Goal: Task Accomplishment & Management: Use online tool/utility

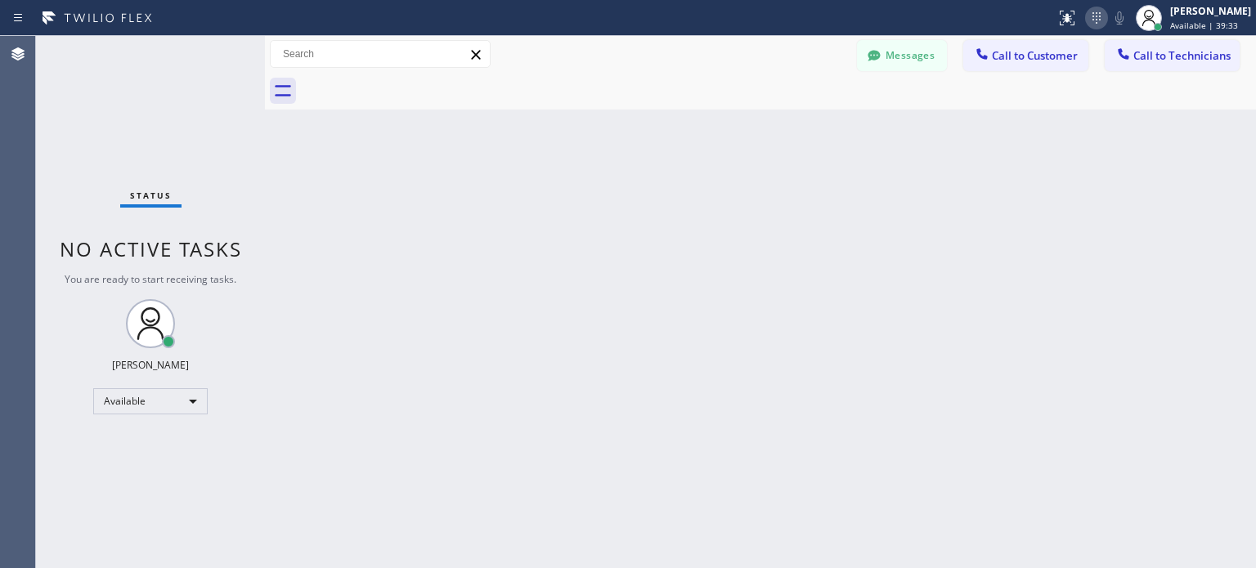
click at [1087, 16] on icon at bounding box center [1097, 18] width 20 height 20
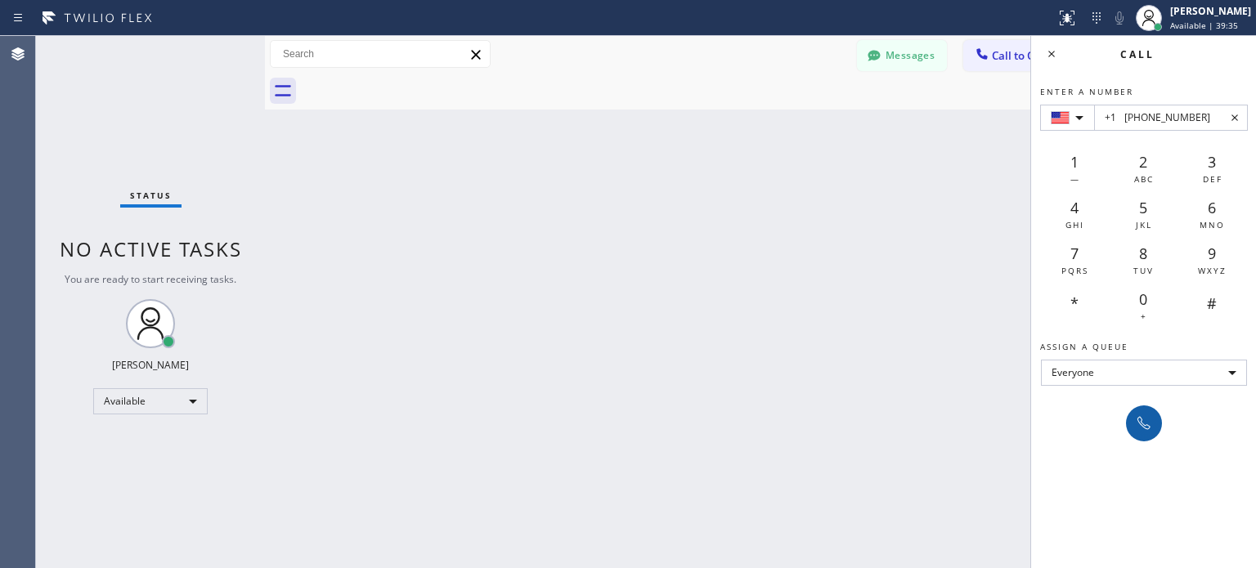
type input "+1 [PHONE_NUMBER]"
click at [1140, 418] on icon at bounding box center [1144, 424] width 20 height 20
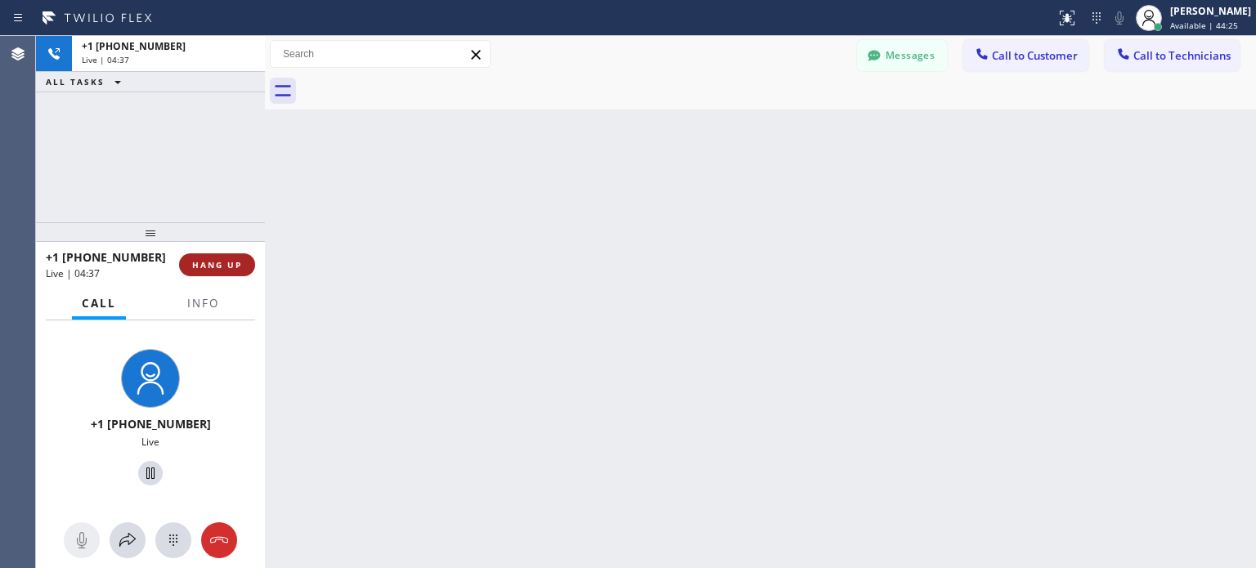
click at [218, 260] on span "HANG UP" at bounding box center [217, 264] width 50 height 11
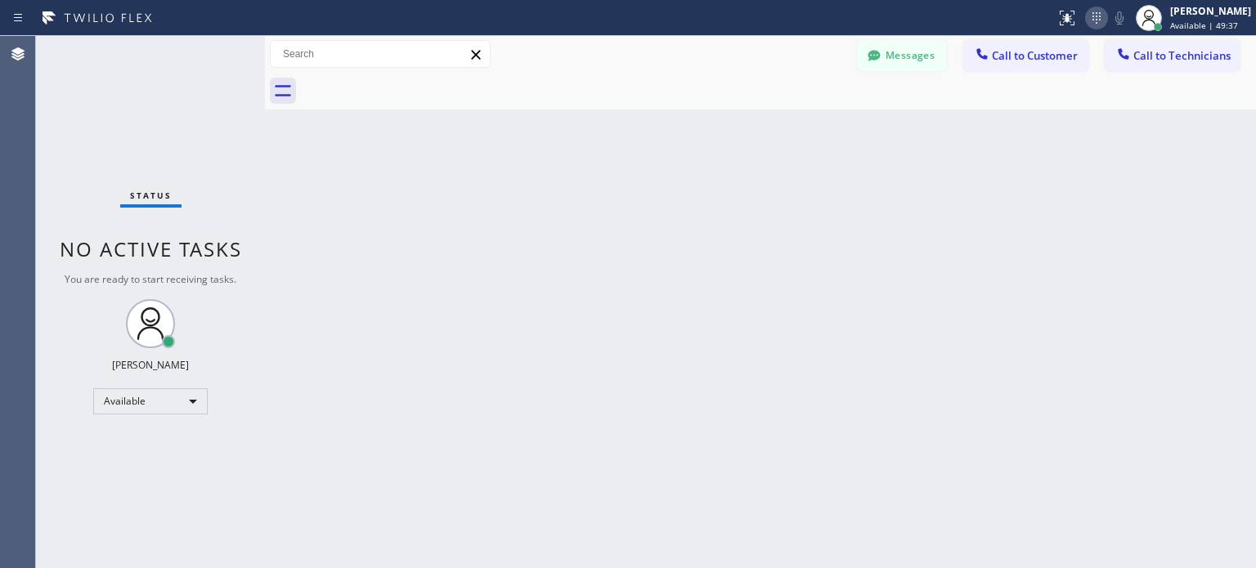
click at [1100, 19] on icon at bounding box center [1097, 18] width 20 height 20
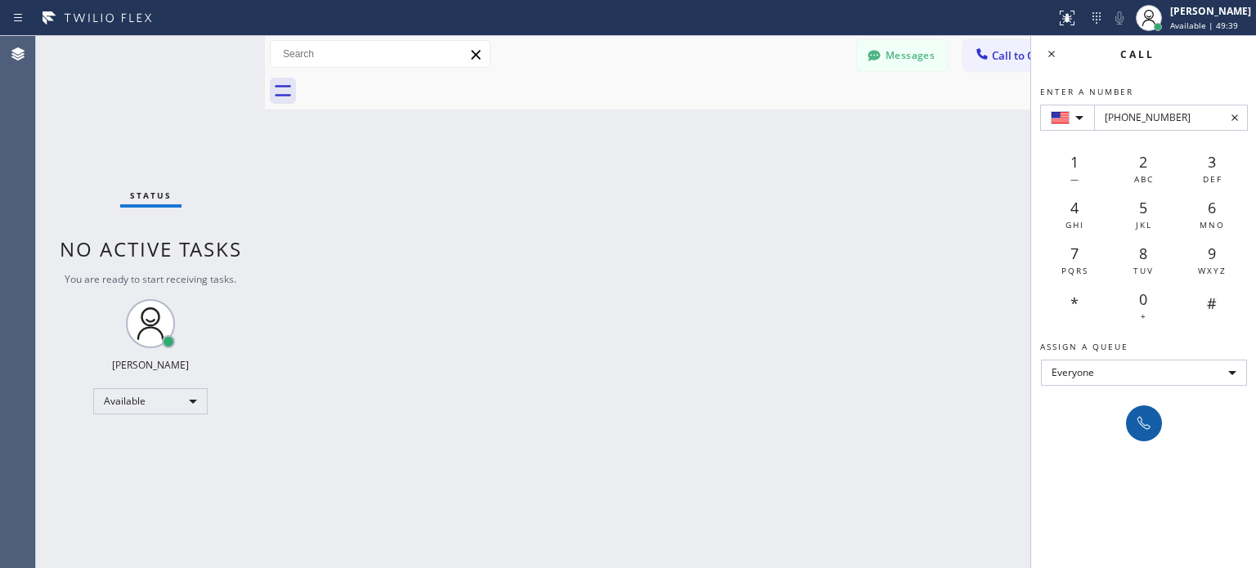
type input "[PHONE_NUMBER]"
click at [1139, 414] on icon at bounding box center [1144, 424] width 20 height 20
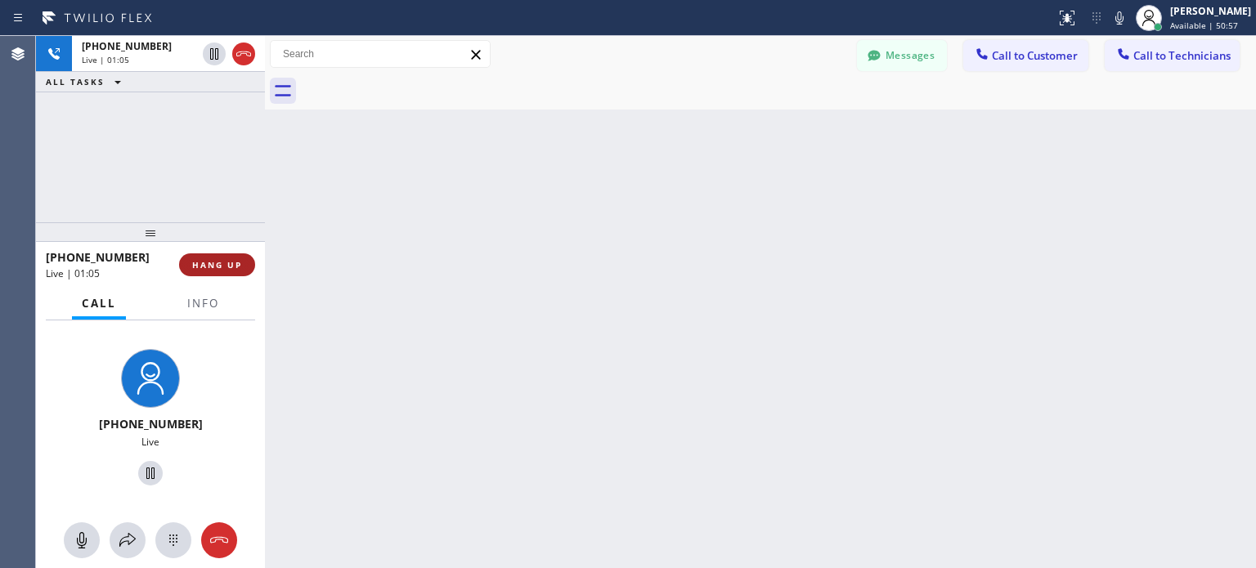
click at [197, 267] on span "HANG UP" at bounding box center [217, 264] width 50 height 11
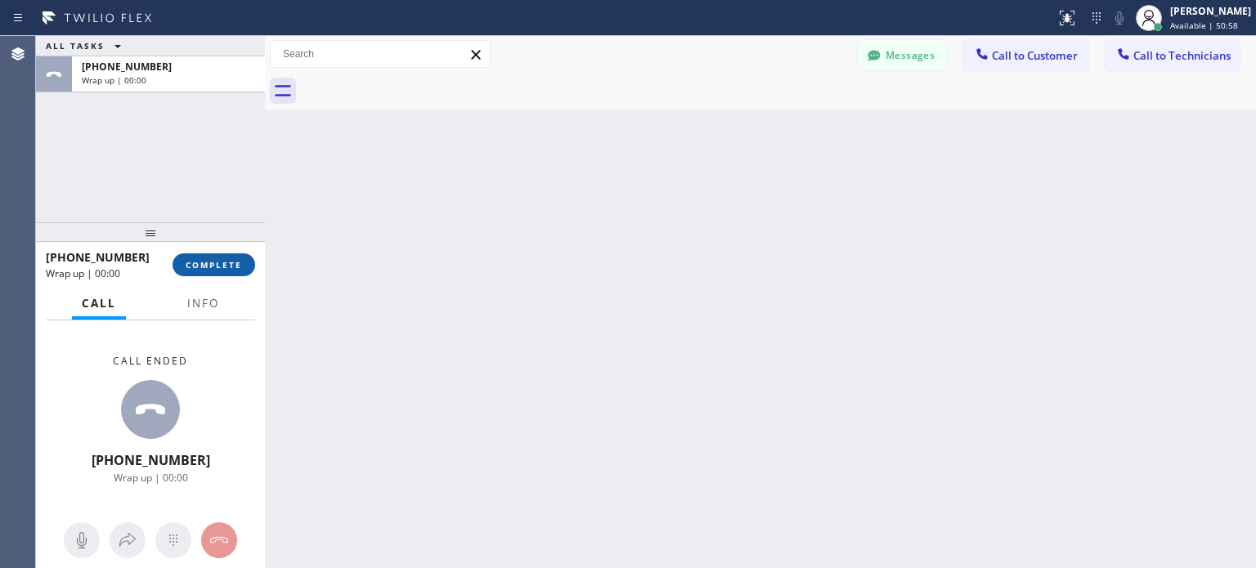
click at [208, 270] on span "COMPLETE" at bounding box center [214, 264] width 56 height 11
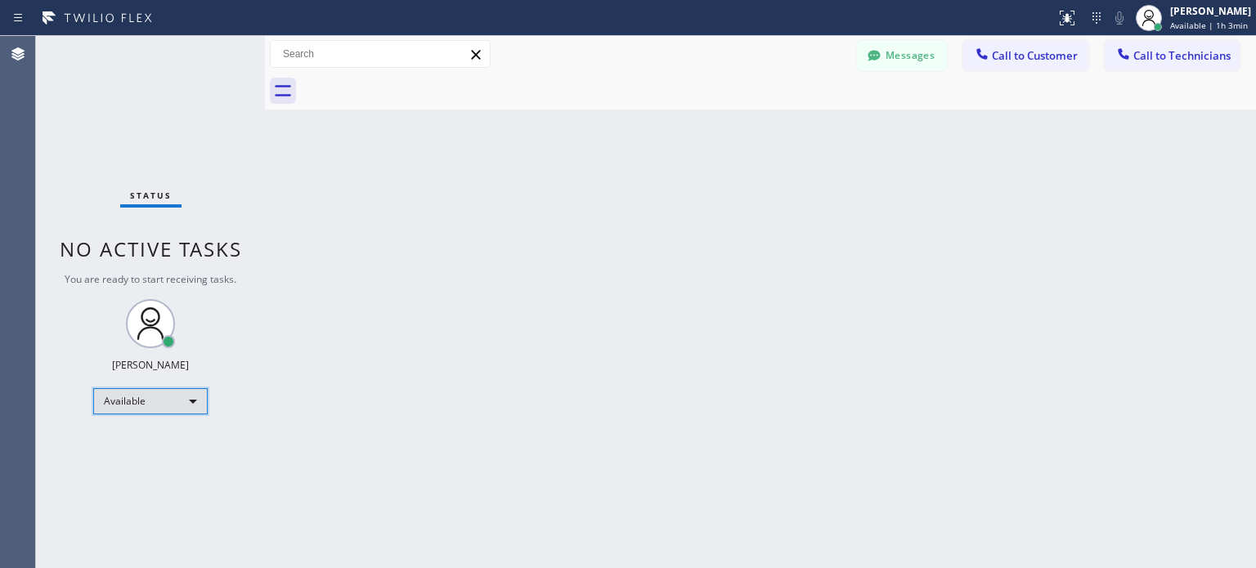
click at [163, 402] on div "Available" at bounding box center [150, 402] width 115 height 26
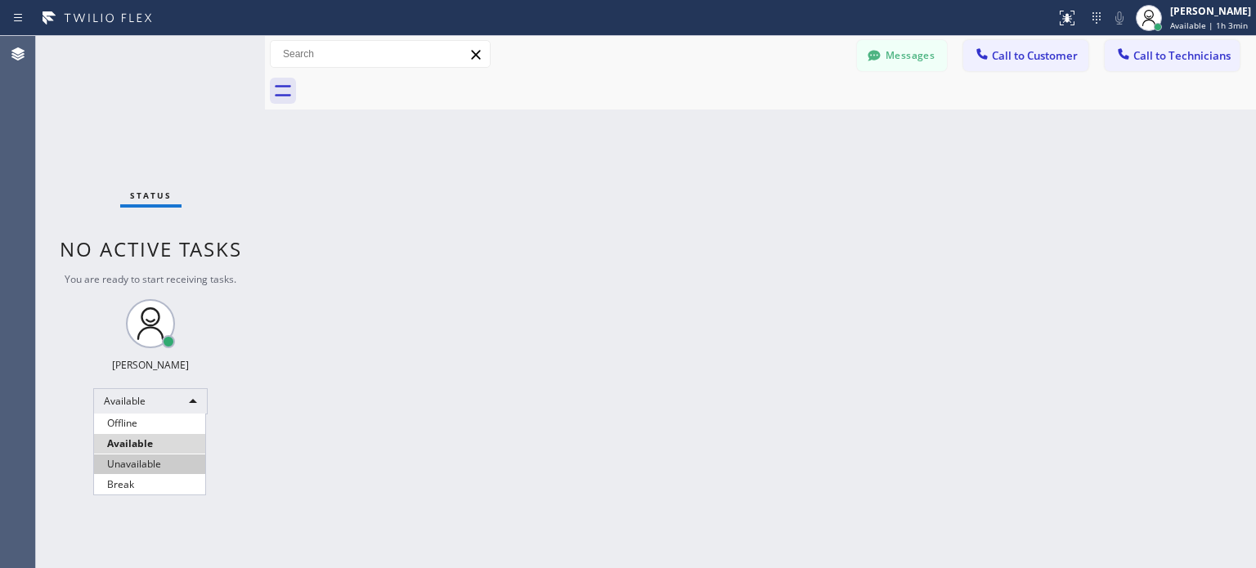
click at [168, 457] on li "Unavailable" at bounding box center [149, 465] width 111 height 20
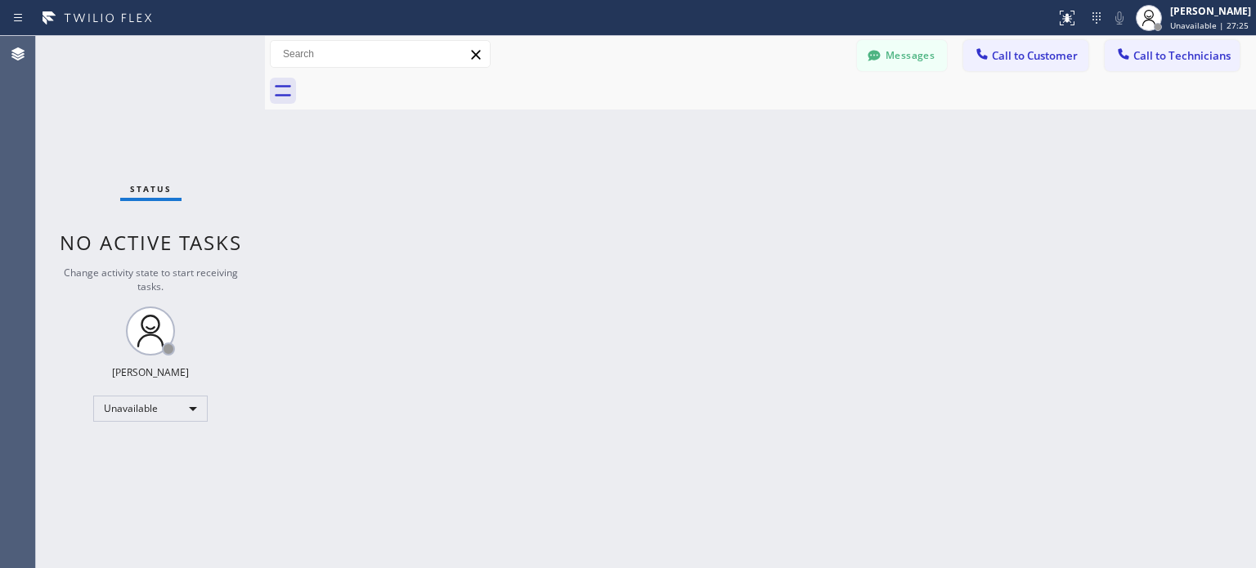
click at [215, 91] on div "Status No active tasks Change activity state to start receiving tasks. [PERSON_…" at bounding box center [150, 302] width 229 height 532
click at [153, 417] on div "Unavailable" at bounding box center [150, 409] width 115 height 26
click at [148, 444] on li "Available" at bounding box center [149, 451] width 111 height 20
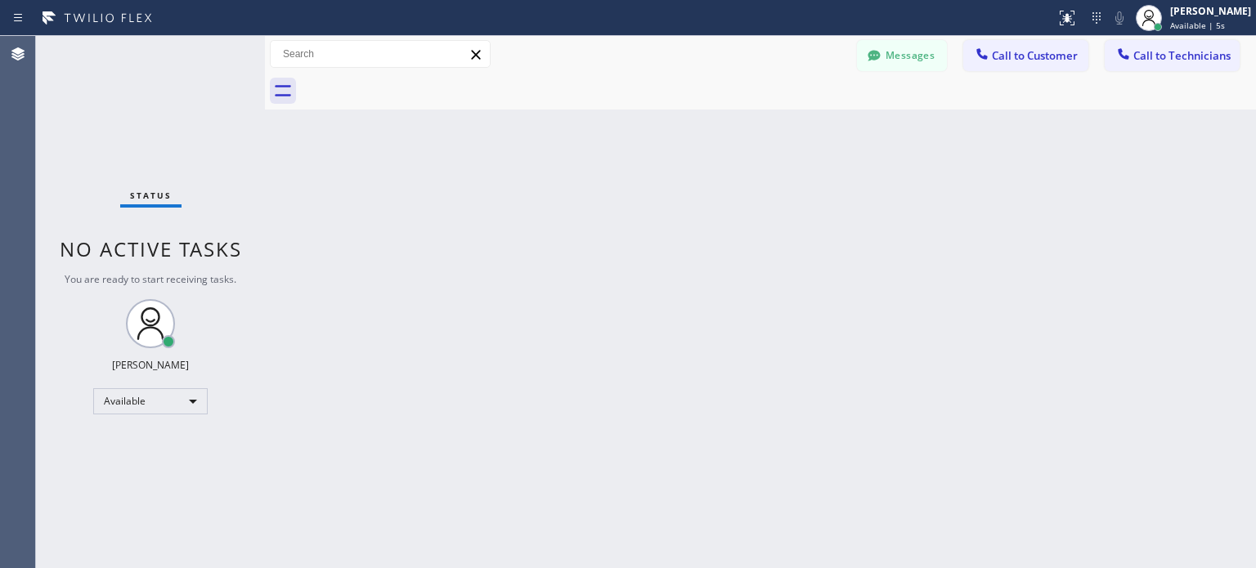
click at [168, 102] on div "Status No active tasks You are ready to start receiving tasks. [PERSON_NAME] Av…" at bounding box center [150, 302] width 229 height 532
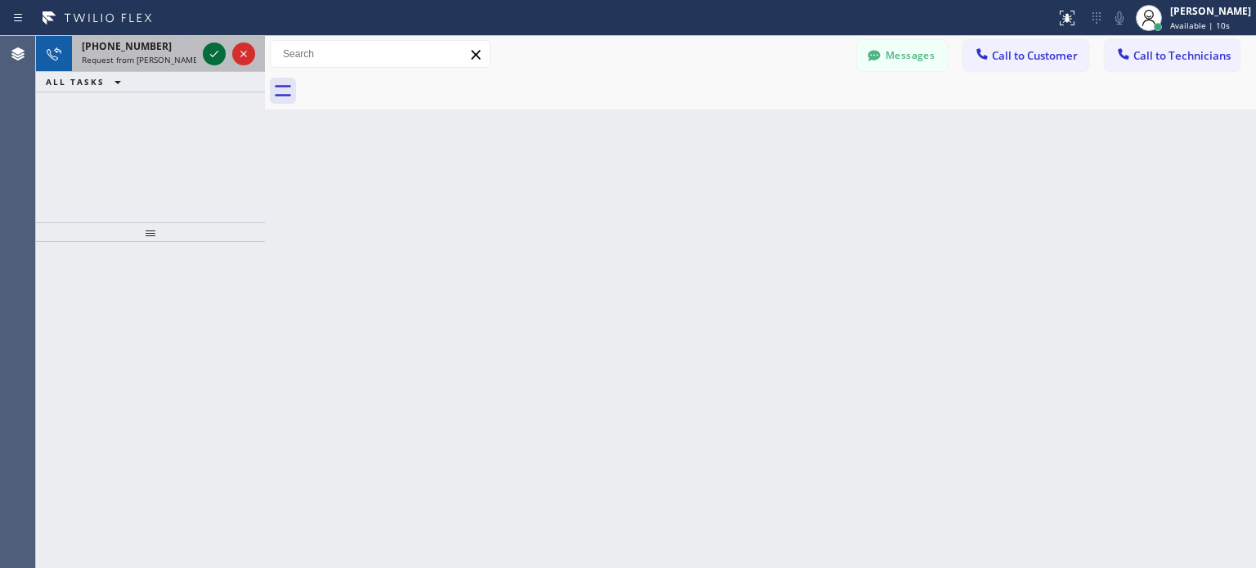
click at [223, 52] on icon at bounding box center [214, 54] width 20 height 20
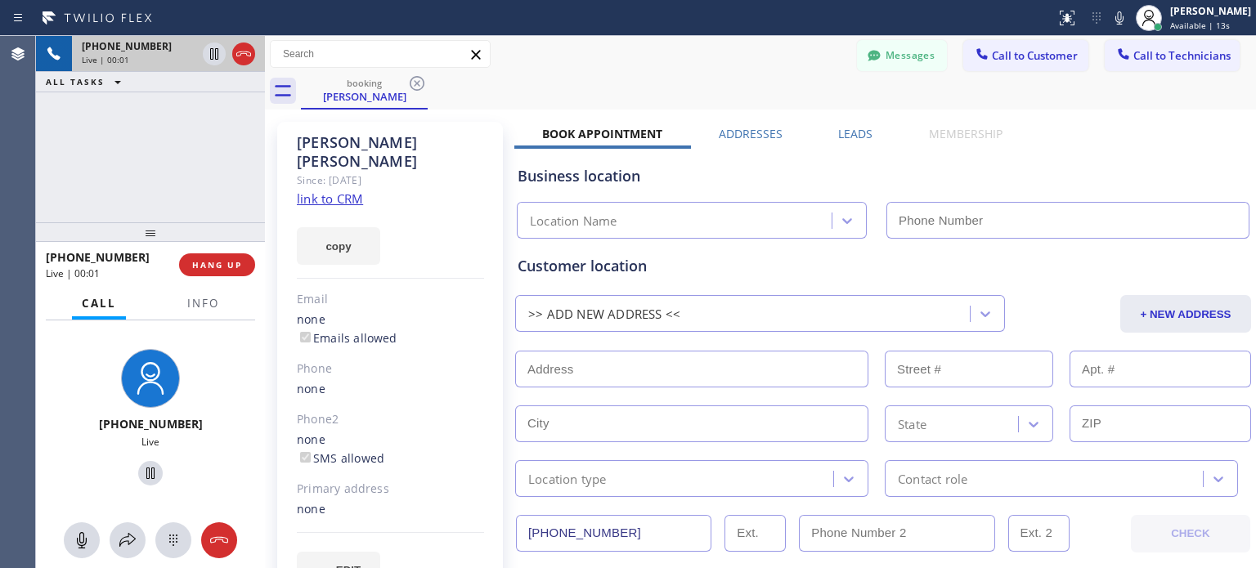
type input "[PHONE_NUMBER]"
click at [233, 258] on button "HANG UP" at bounding box center [217, 265] width 76 height 23
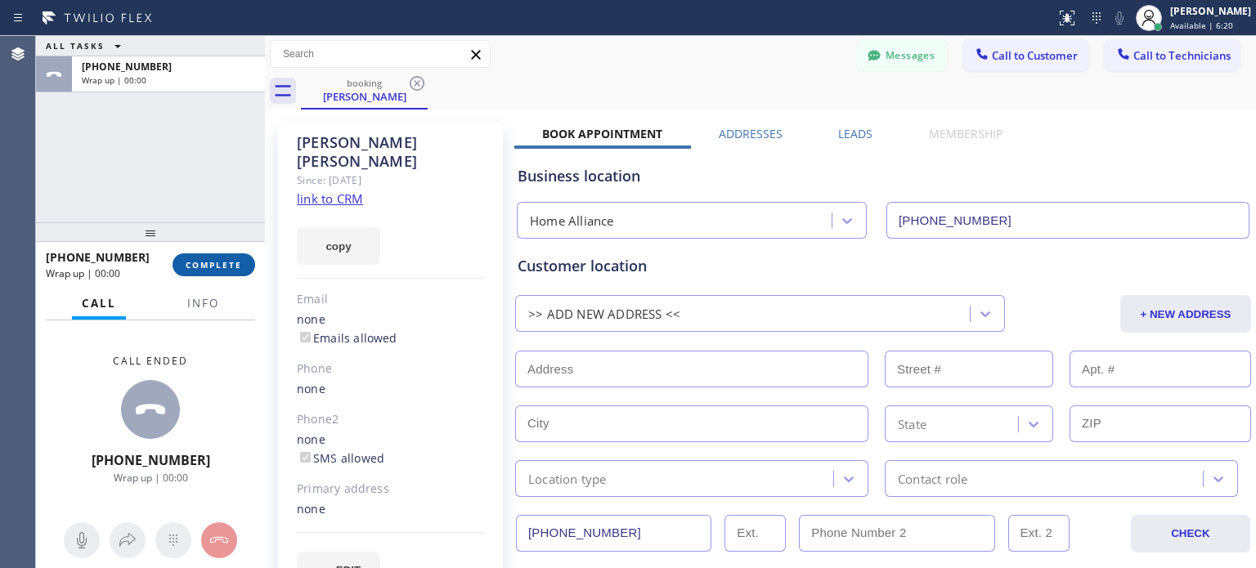
click at [236, 264] on span "COMPLETE" at bounding box center [214, 264] width 56 height 11
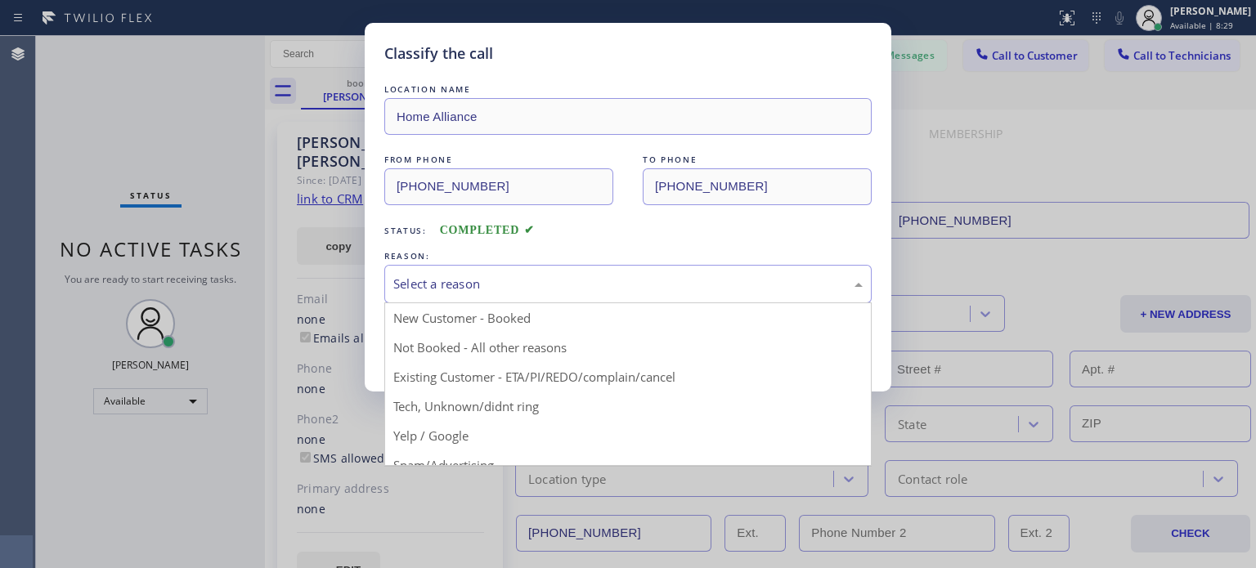
click at [438, 269] on div "Select a reason" at bounding box center [627, 284] width 487 height 38
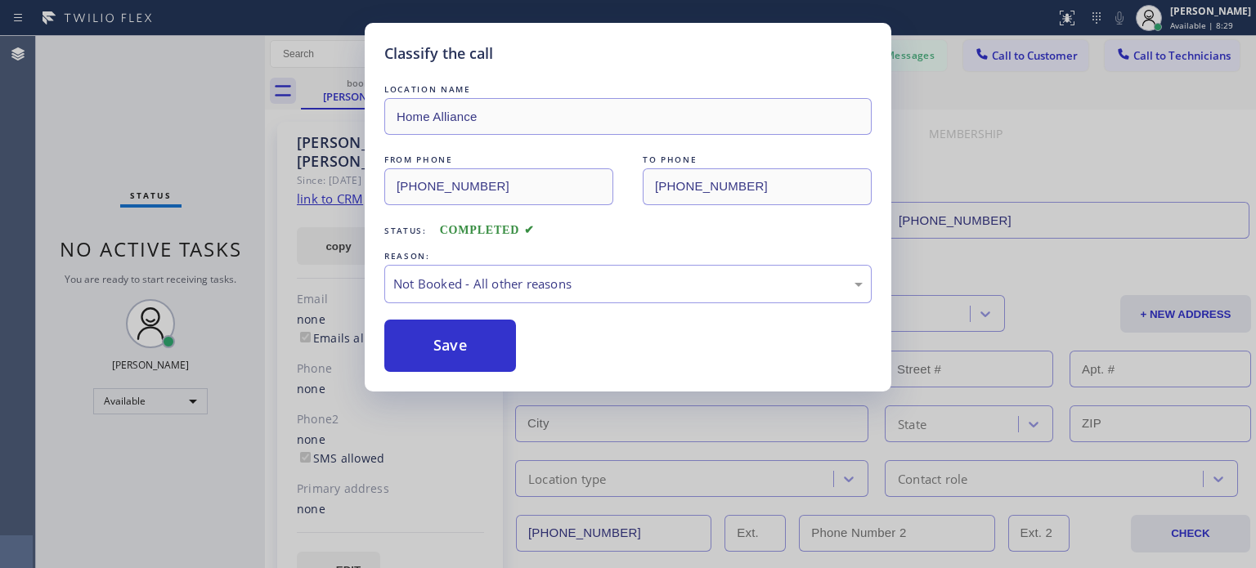
click at [438, 345] on button "Save" at bounding box center [450, 346] width 132 height 52
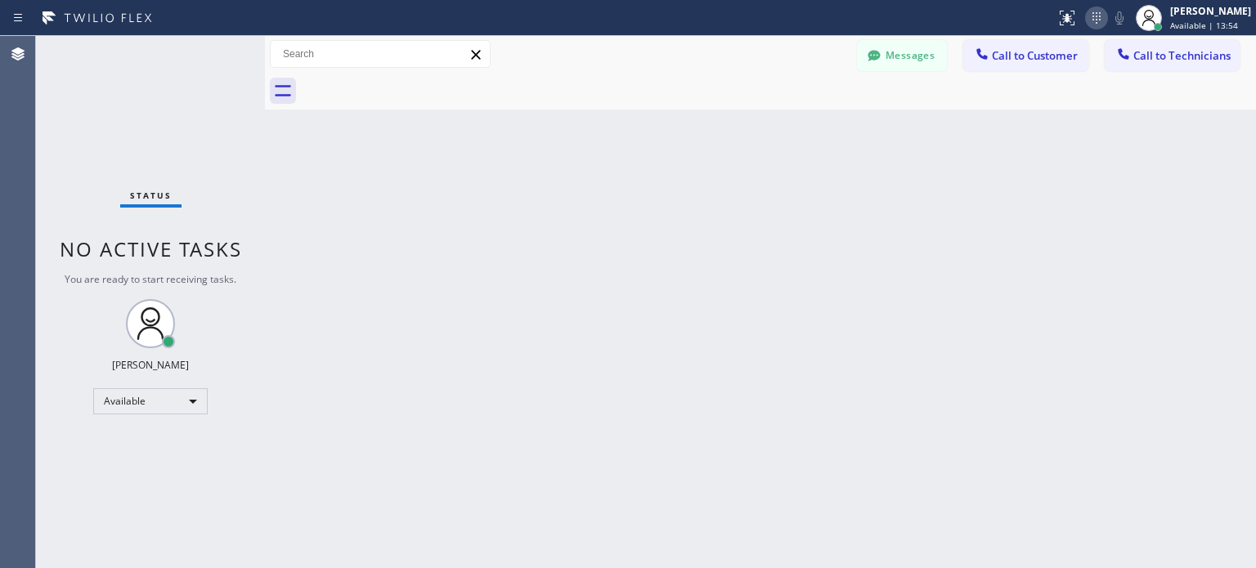
click at [1096, 22] on icon at bounding box center [1097, 18] width 20 height 20
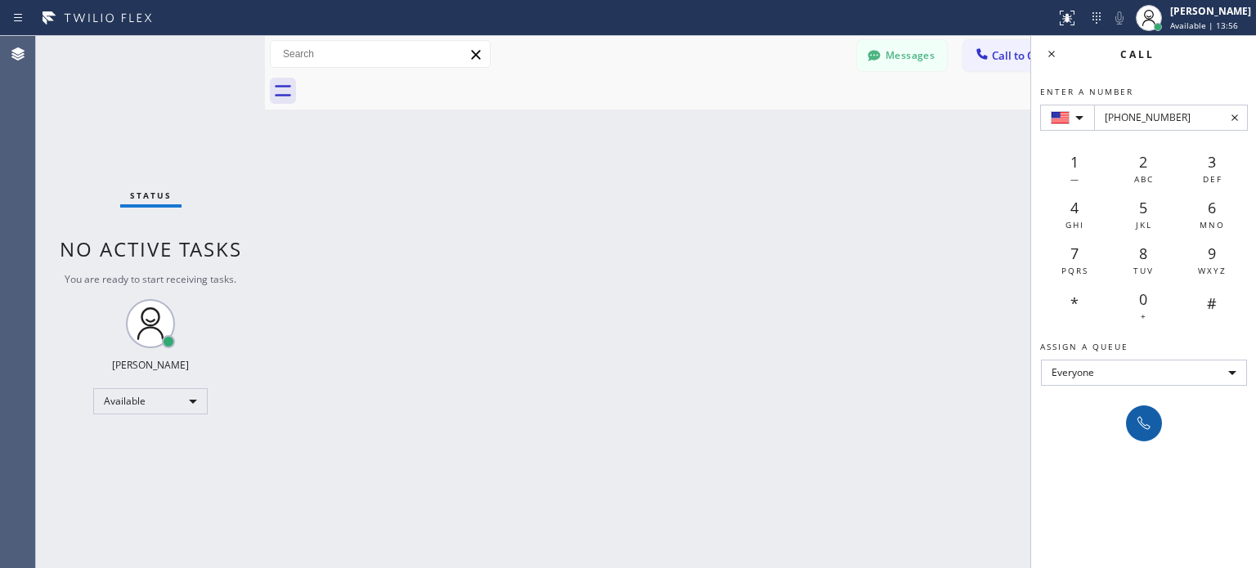
type input "[PHONE_NUMBER]"
click at [1142, 418] on icon at bounding box center [1144, 424] width 20 height 20
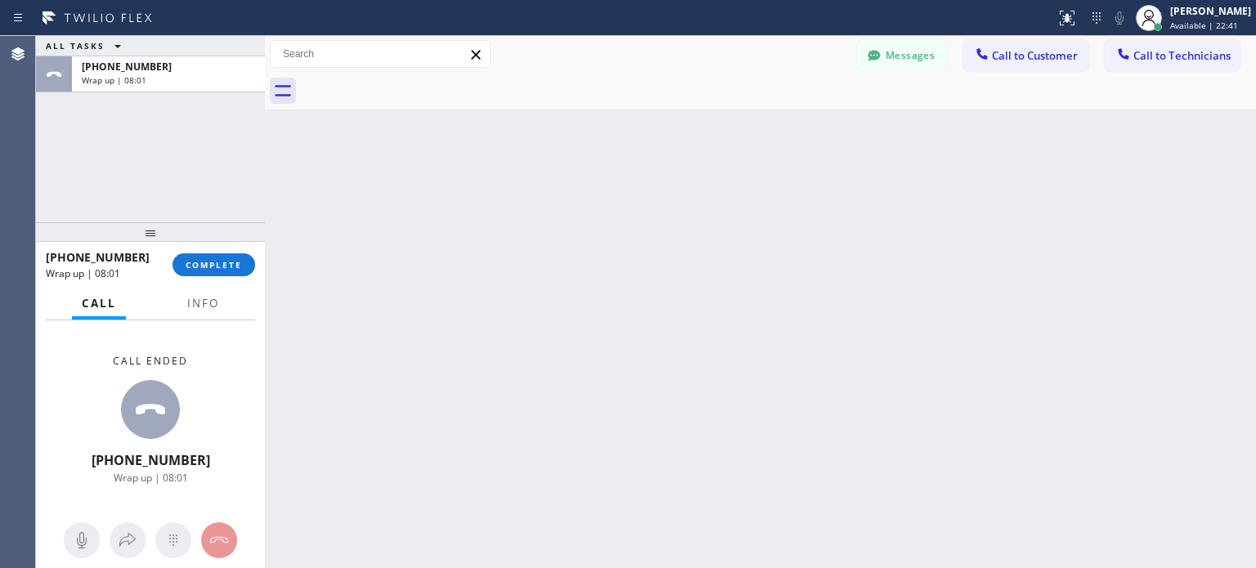
click at [232, 252] on div "[PHONE_NUMBER] Wrap up | 08:01 COMPLETE" at bounding box center [150, 265] width 209 height 43
click at [233, 256] on button "COMPLETE" at bounding box center [214, 265] width 83 height 23
